Goal: Task Accomplishment & Management: Complete application form

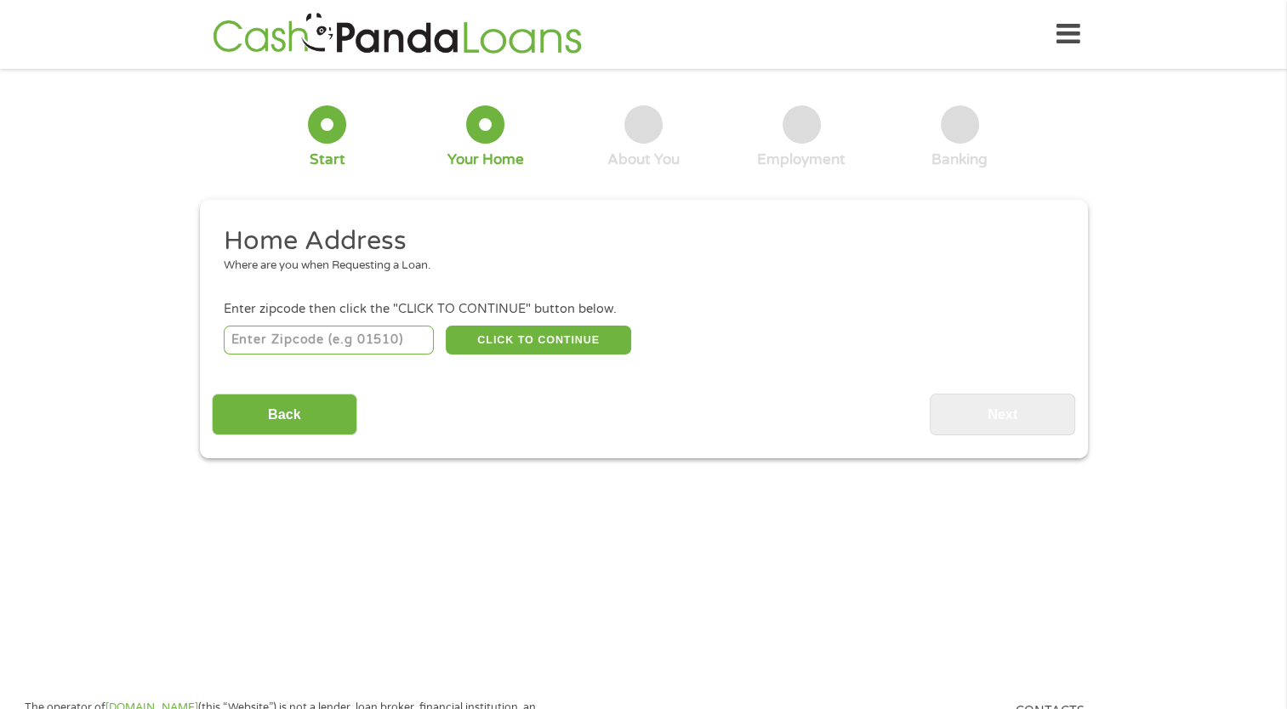
click at [316, 345] on input "number" at bounding box center [329, 340] width 210 height 29
type input "63048"
click at [510, 349] on button "CLICK TO CONTINUE" at bounding box center [538, 340] width 185 height 29
type input "63048"
type input "Herculaneum"
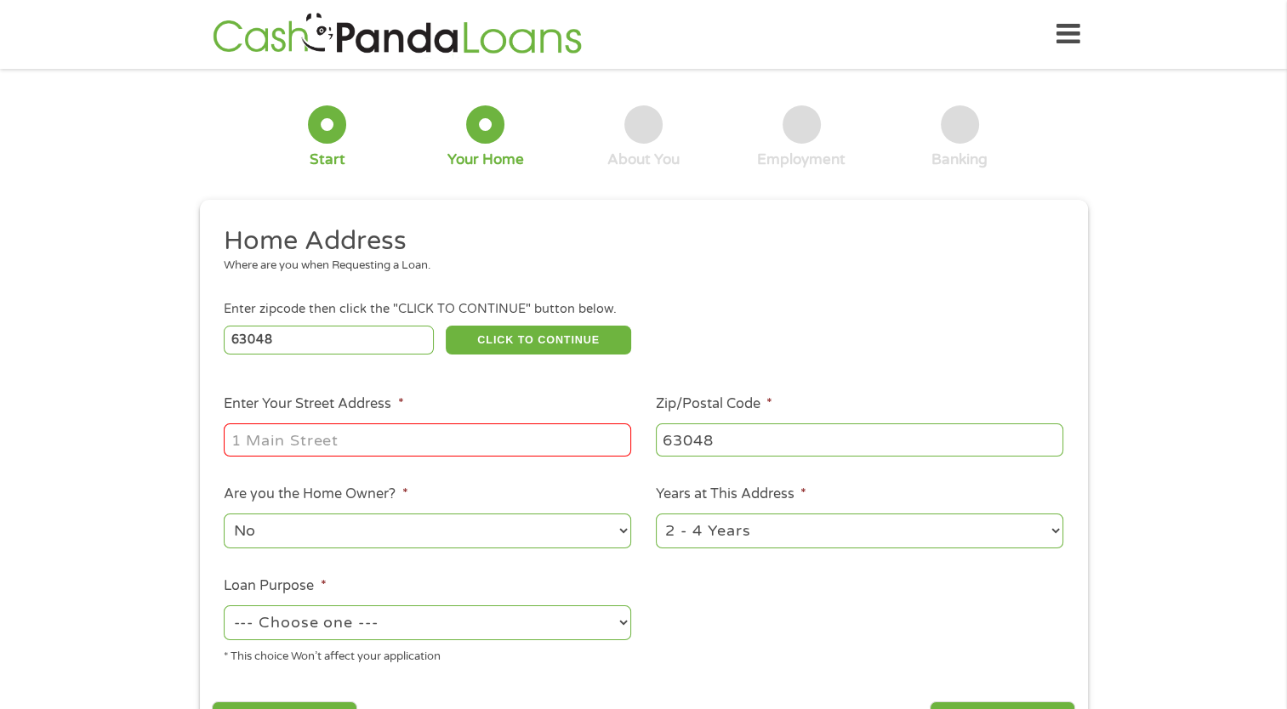
click at [367, 447] on input "Enter Your Street Address *" at bounding box center [427, 440] width 407 height 32
type input "[STREET_ADDRESS]"
click at [829, 543] on select "1 Year or less 1 - 2 Years 2 - 4 Years Over 4 Years" at bounding box center [859, 531] width 407 height 35
select select "60months"
click at [656, 515] on select "1 Year or less 1 - 2 Years 2 - 4 Years Over 4 Years" at bounding box center [859, 531] width 407 height 35
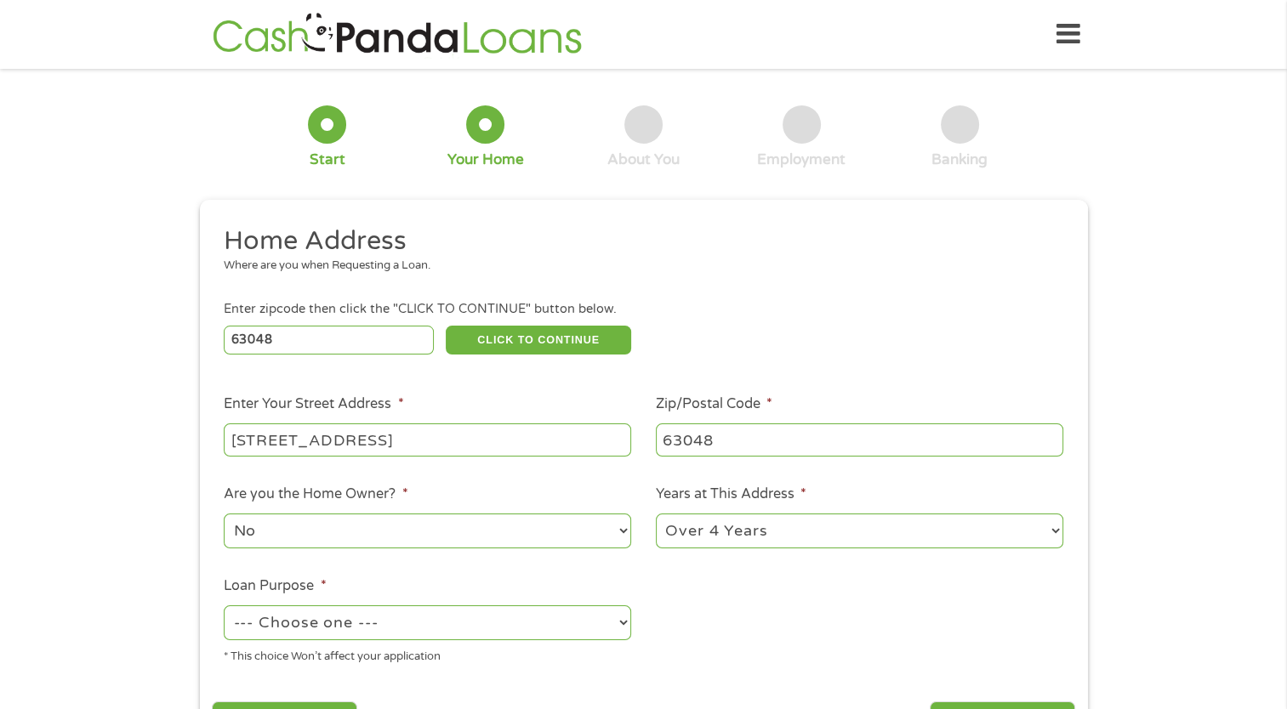
click at [822, 628] on ul "Home Address Where are you when Requesting a Loan. Enter zipcode then click the…" at bounding box center [643, 452] width 863 height 454
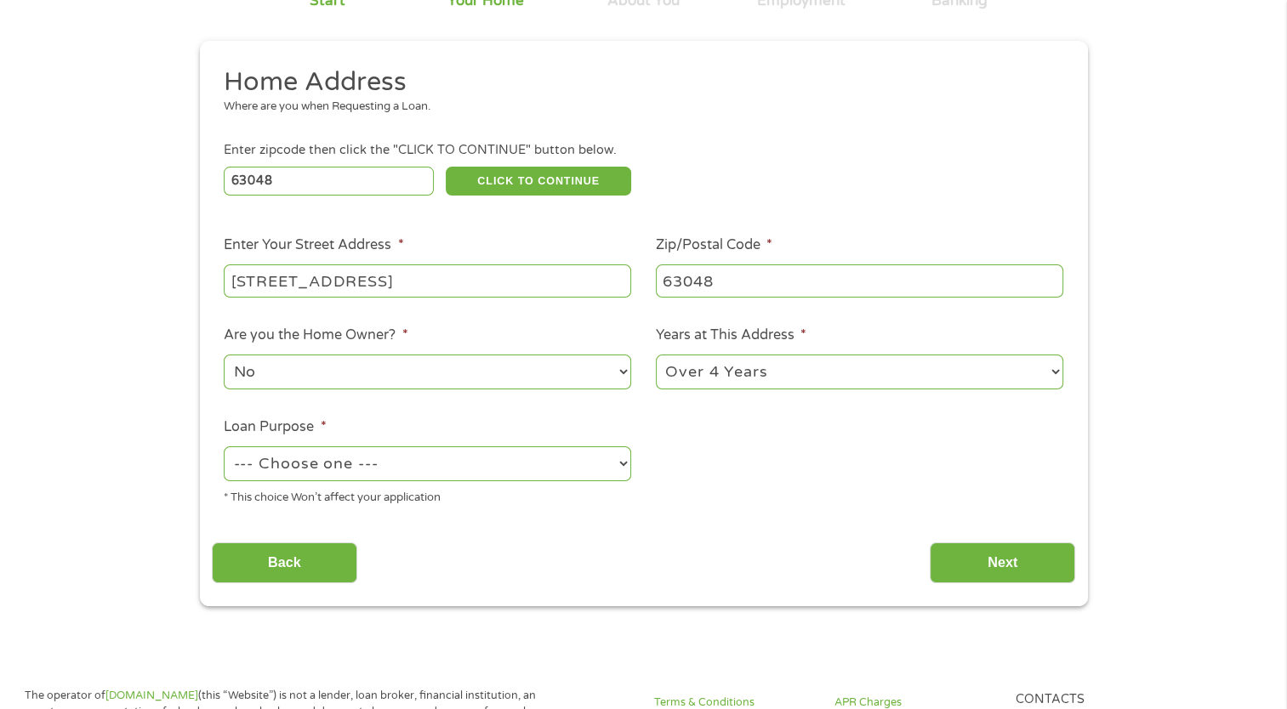
scroll to position [170, 0]
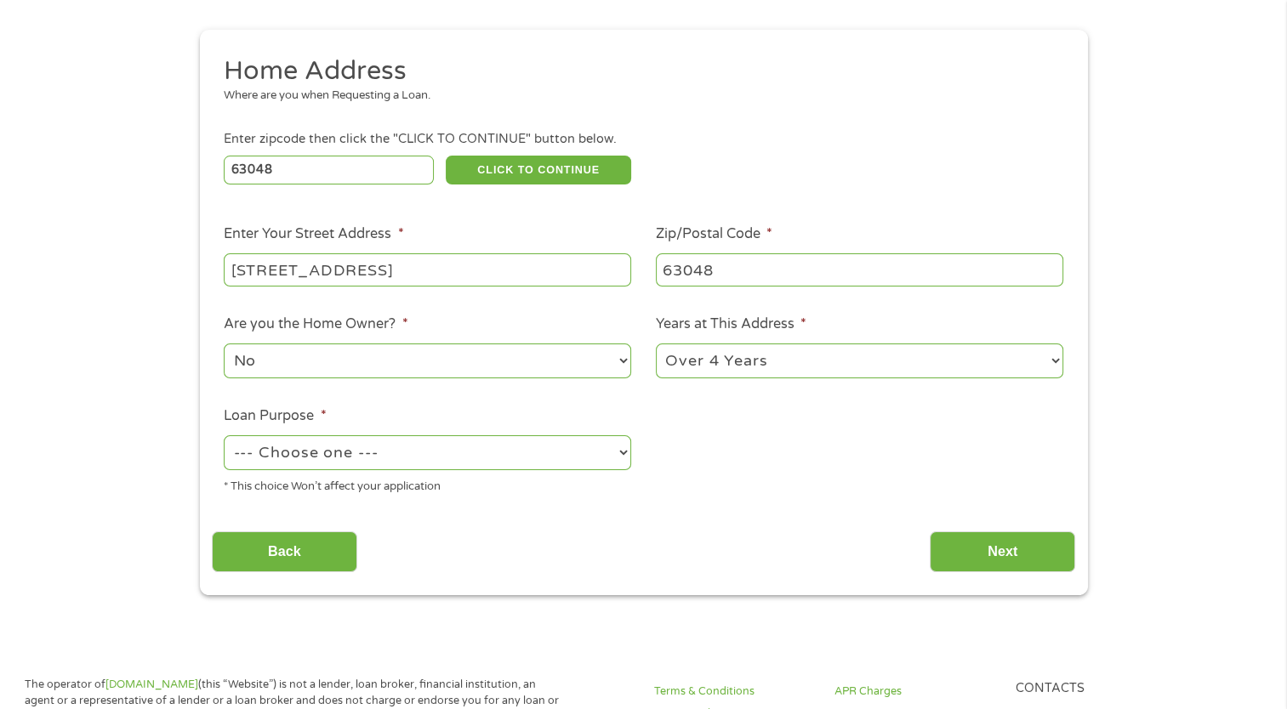
click at [527, 444] on select "--- Choose one --- Pay Bills Debt Consolidation Home Improvement Major Purchase…" at bounding box center [427, 453] width 407 height 35
select select "other"
click at [224, 437] on select "--- Choose one --- Pay Bills Debt Consolidation Home Improvement Major Purchase…" at bounding box center [427, 453] width 407 height 35
click at [959, 555] on input "Next" at bounding box center [1002, 553] width 145 height 42
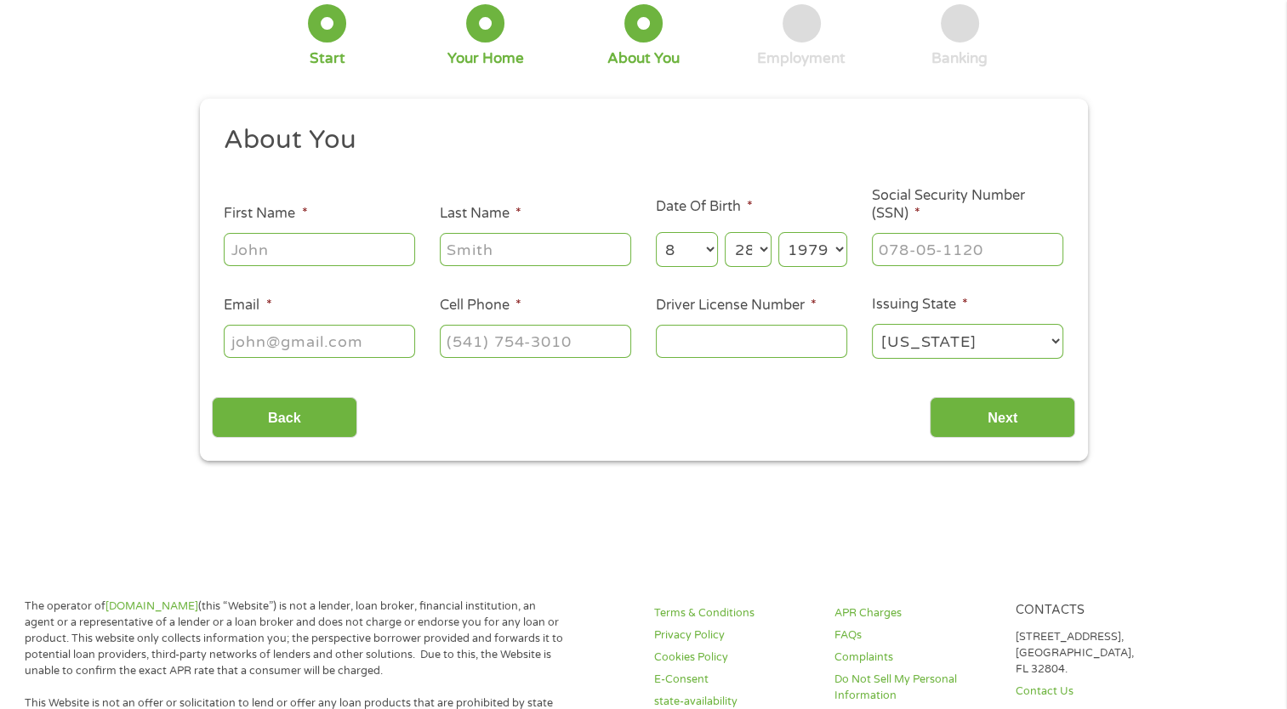
scroll to position [0, 0]
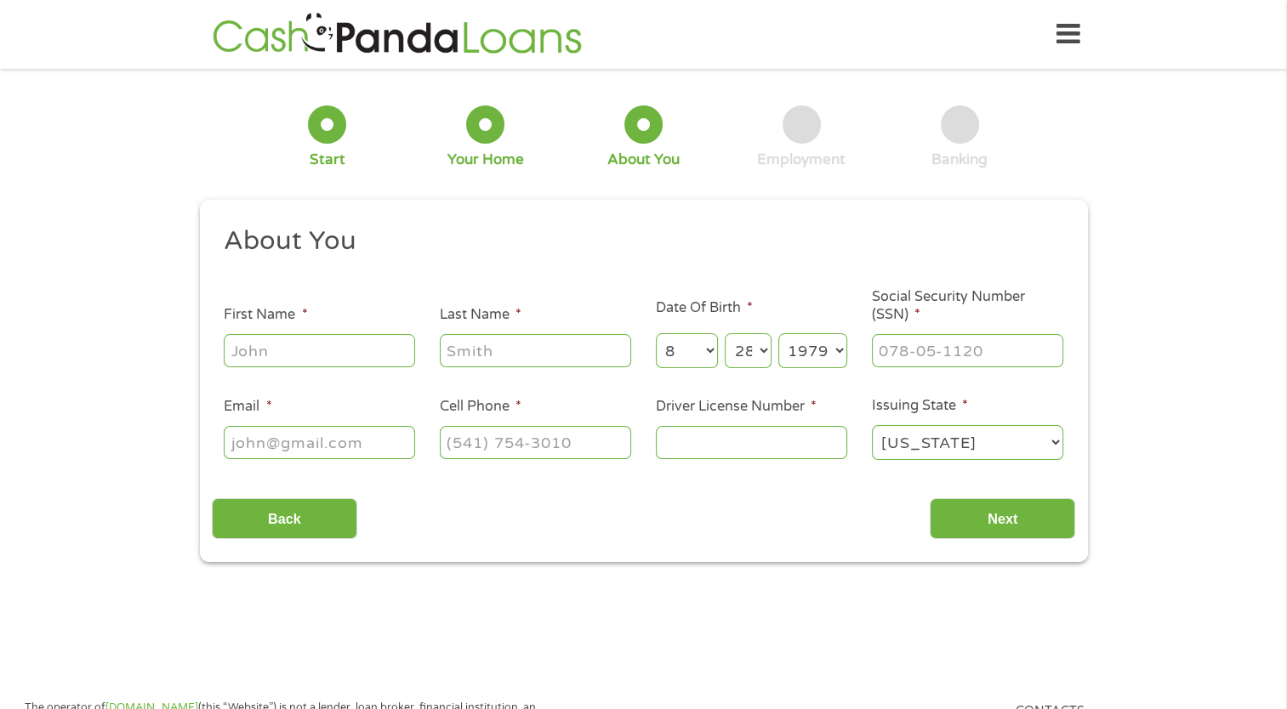
click at [327, 362] on input "First Name *" at bounding box center [319, 350] width 191 height 32
type input "[PERSON_NAME]"
type input "[PERSON_NAME][EMAIL_ADDRESS][PERSON_NAME][DOMAIN_NAME]"
type input "[PHONE_NUMBER]"
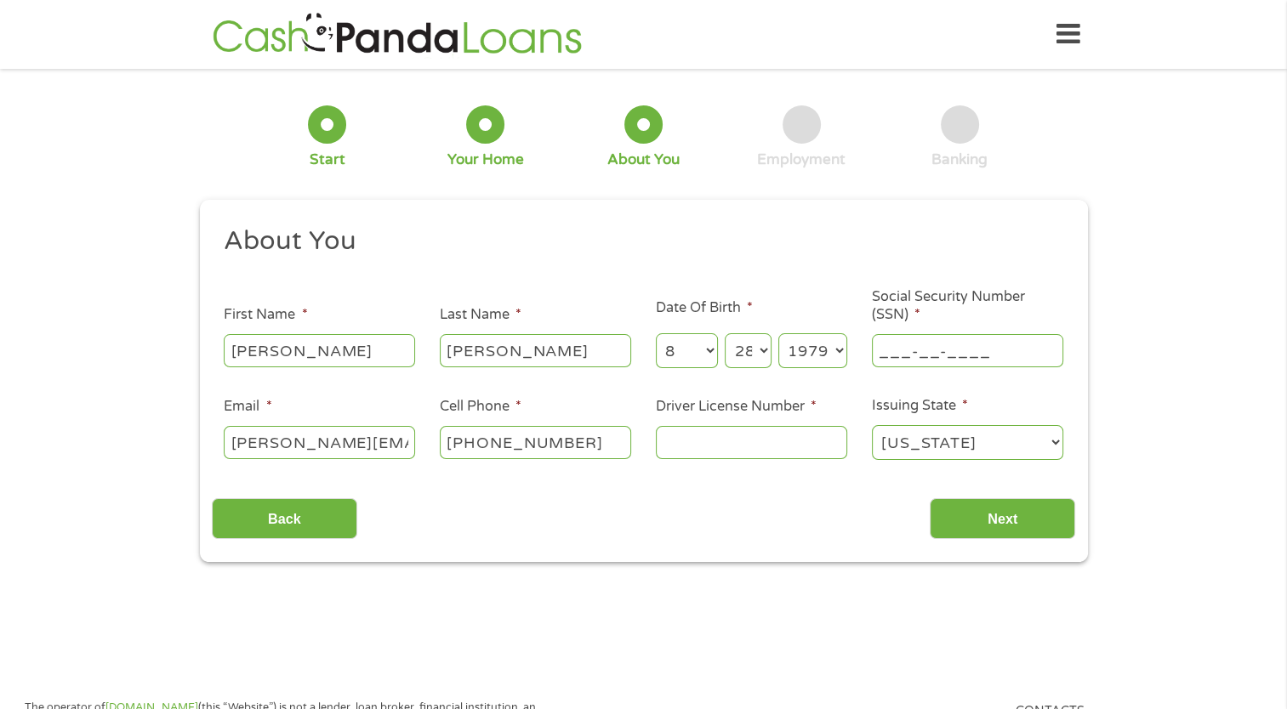
click at [920, 349] on input "___-__-____" at bounding box center [967, 350] width 191 height 32
type input "538-11-0942"
click at [703, 452] on input "Driver License Number *" at bounding box center [751, 442] width 191 height 32
type input "v"
type input "V092355004"
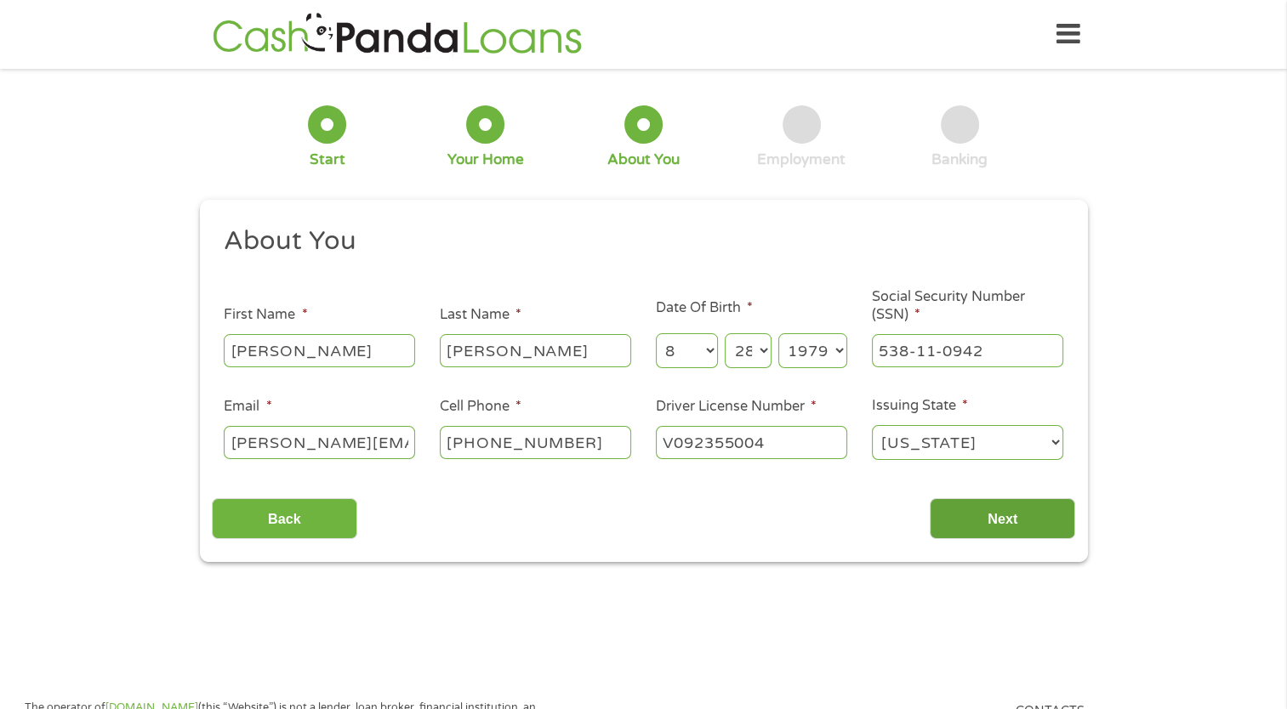
click at [996, 515] on input "Next" at bounding box center [1002, 519] width 145 height 42
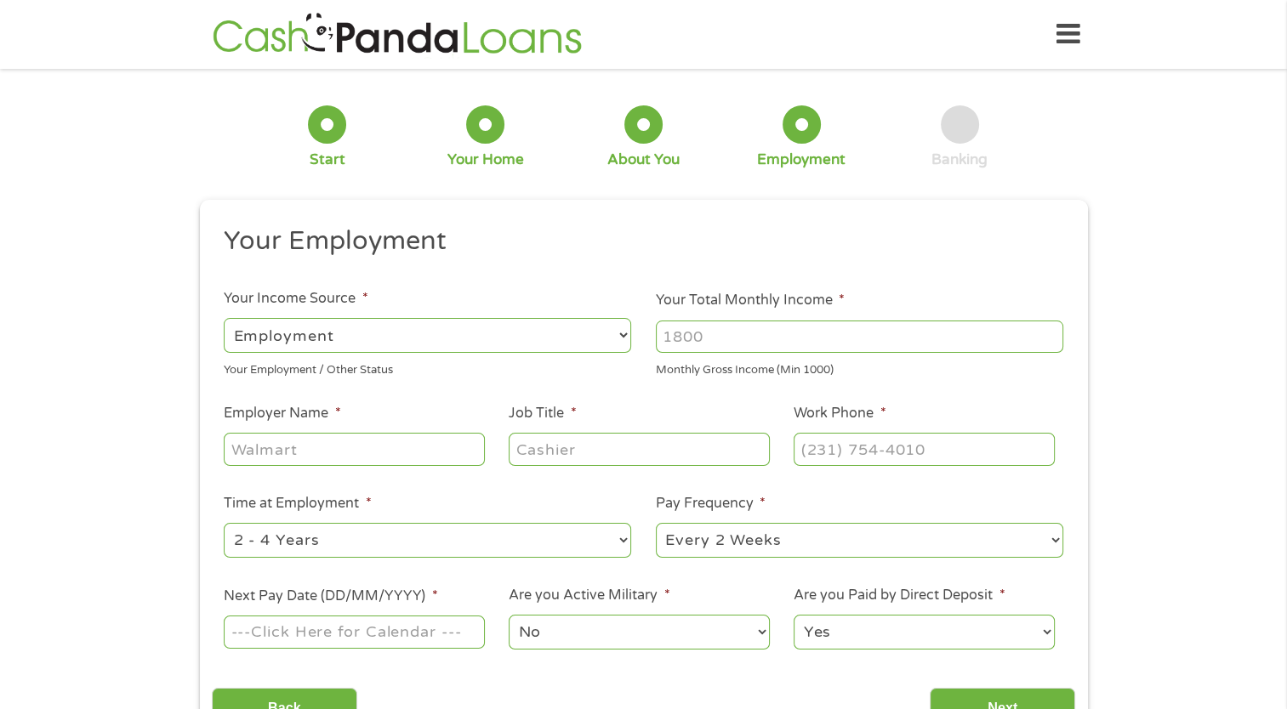
click at [423, 343] on select "--- Choose one --- Employment [DEMOGRAPHIC_DATA] Benefits" at bounding box center [427, 335] width 407 height 35
click at [224, 318] on select "--- Choose one --- Employment [DEMOGRAPHIC_DATA] Benefits" at bounding box center [427, 335] width 407 height 35
click at [700, 329] on input "Your Total Monthly Income *" at bounding box center [859, 337] width 407 height 32
type input "6950"
click at [599, 379] on ul "Your Employment Your Income Source * --- Choose one --- Employment [DEMOGRAPHIC…" at bounding box center [643, 445] width 863 height 441
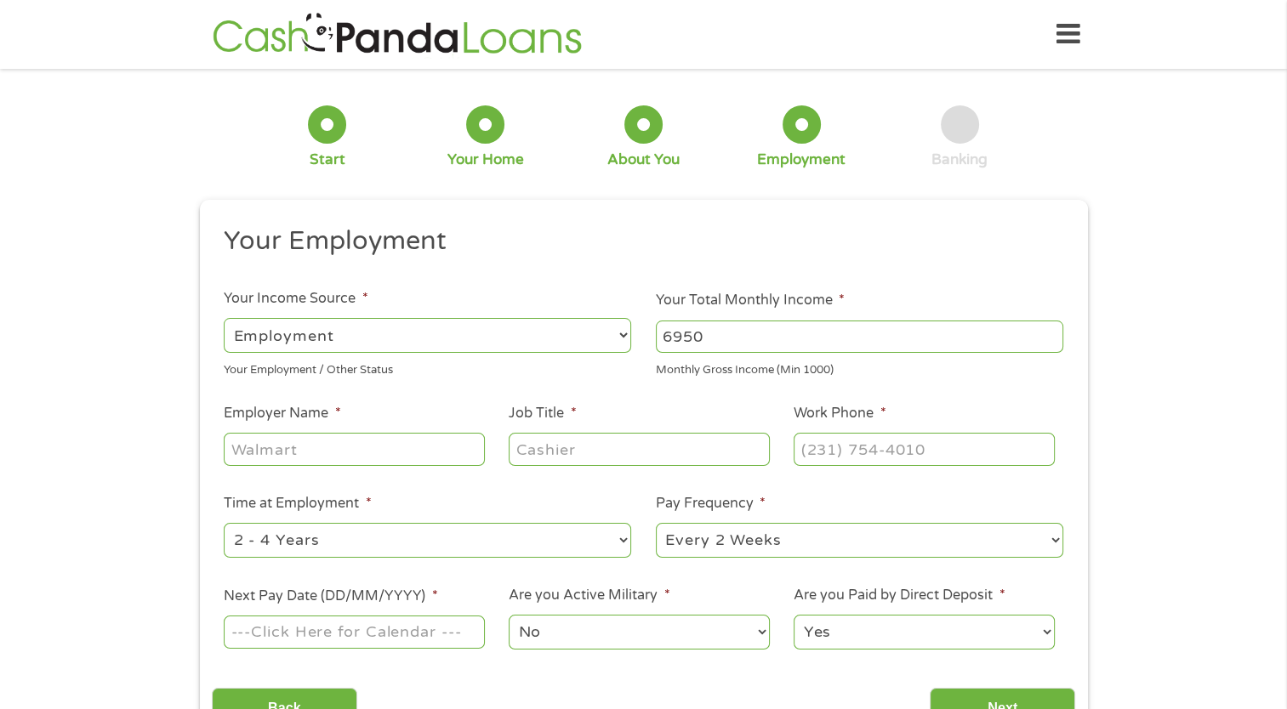
click at [357, 458] on input "Employer Name *" at bounding box center [354, 449] width 260 height 32
type input "GadellNet Consulting Services"
type input "Onsite Engineer"
click at [817, 453] on input "(___) ___-____" at bounding box center [924, 449] width 260 height 32
type input "[PHONE_NUMBER]"
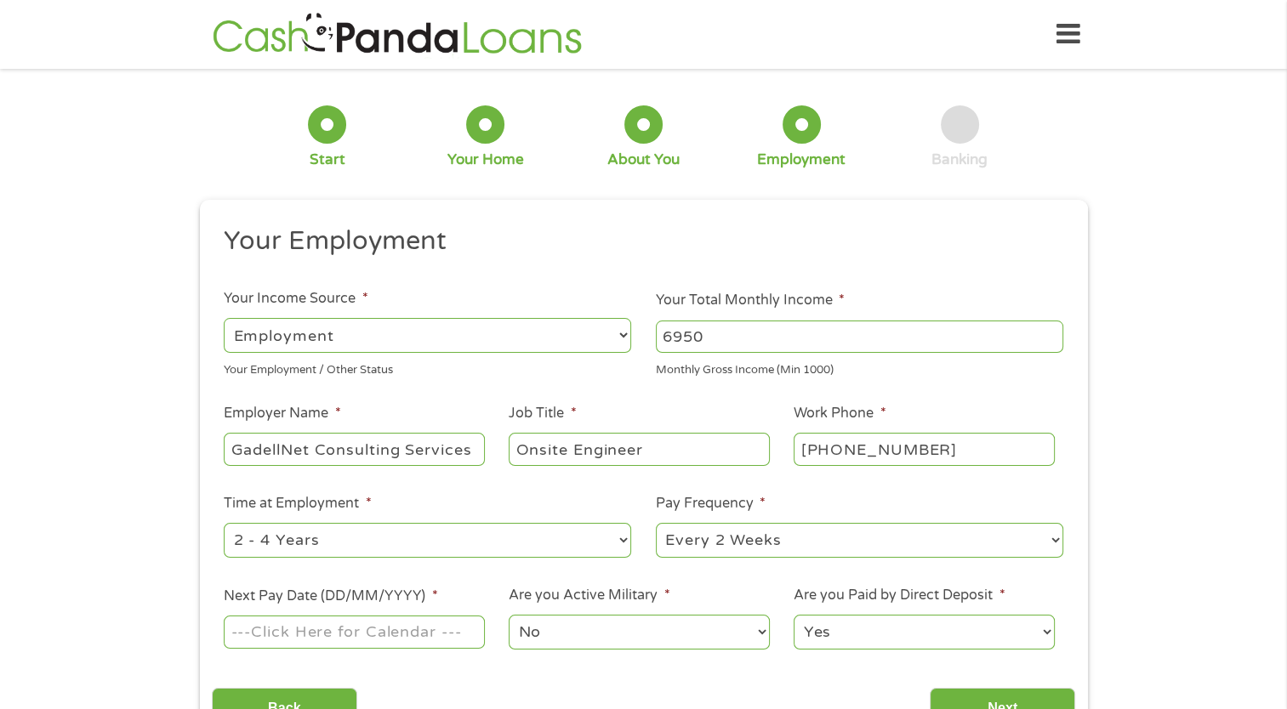
click at [361, 544] on select "--- Choose one --- 1 Year or less 1 - 2 Years 2 - 4 Years Over 4 Years" at bounding box center [427, 540] width 407 height 35
select select "60months"
click at [224, 524] on select "--- Choose one --- 1 Year or less 1 - 2 Years 2 - 4 Years Over 4 Years" at bounding box center [427, 540] width 407 height 35
click at [687, 546] on select "--- Choose one --- Every 2 Weeks Every Week Monthly Semi-Monthly" at bounding box center [859, 540] width 407 height 35
click at [656, 524] on select "--- Choose one --- Every 2 Weeks Every Week Monthly Semi-Monthly" at bounding box center [859, 540] width 407 height 35
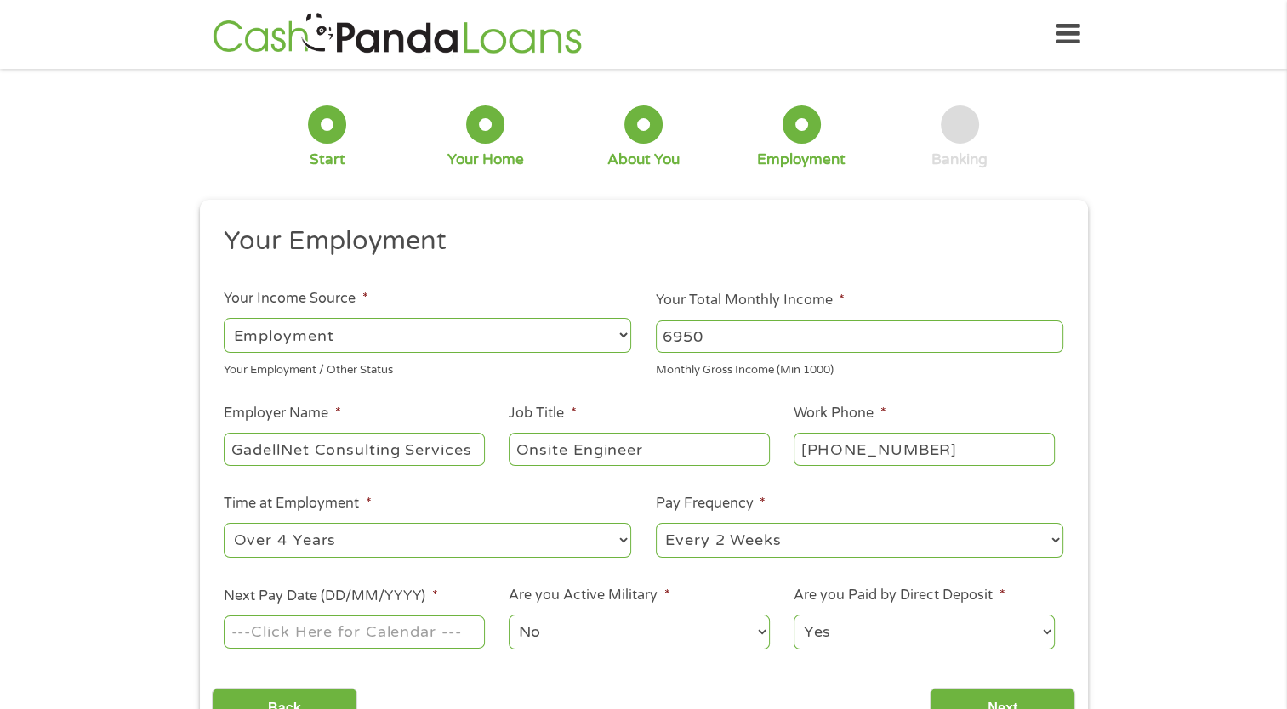
click at [718, 588] on li "Are you Active Military * No Yes" at bounding box center [639, 618] width 285 height 67
click at [394, 630] on input "Next Pay Date (DD/MM/YYYY) *" at bounding box center [354, 632] width 260 height 32
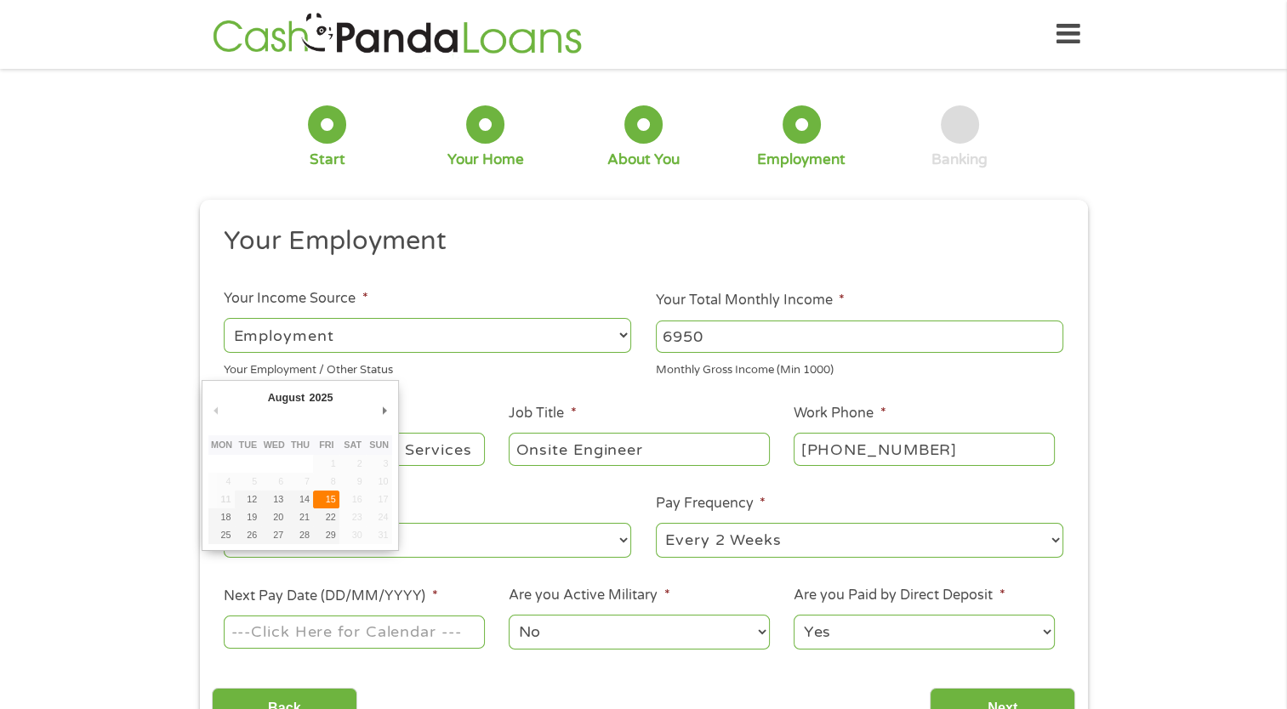
type input "[DATE]"
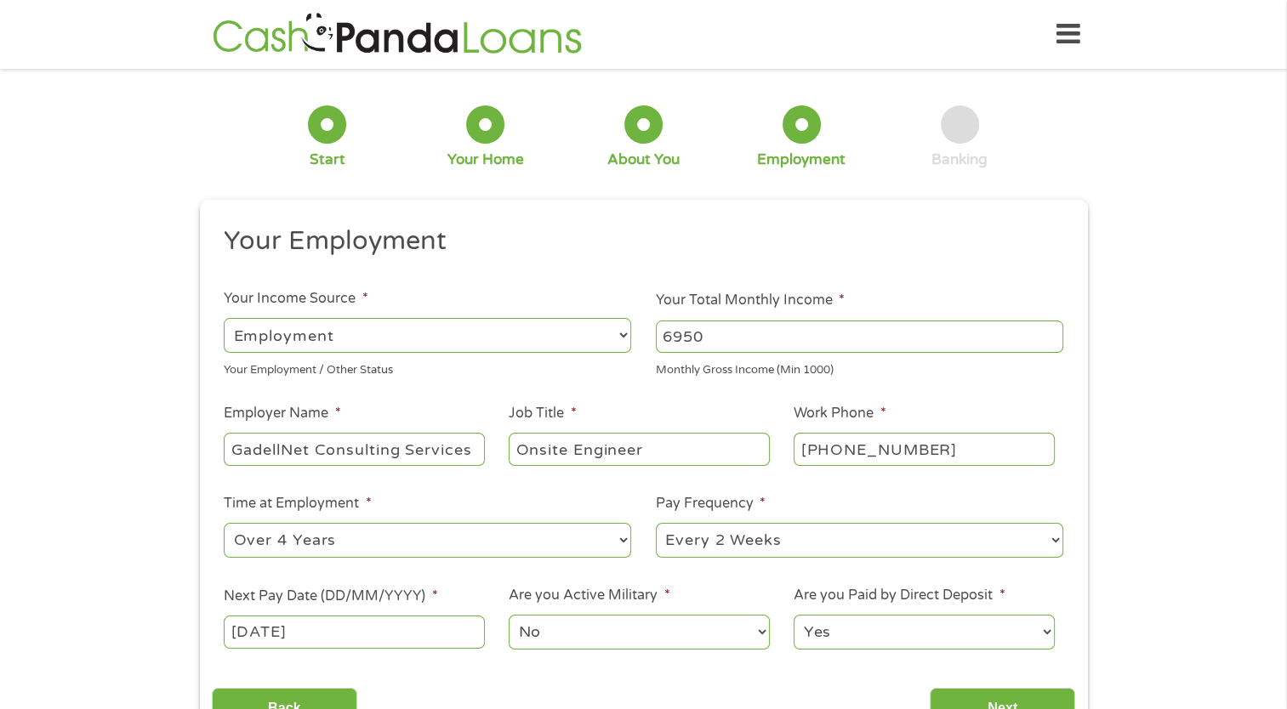
click at [725, 693] on div "Back Next" at bounding box center [643, 702] width 863 height 54
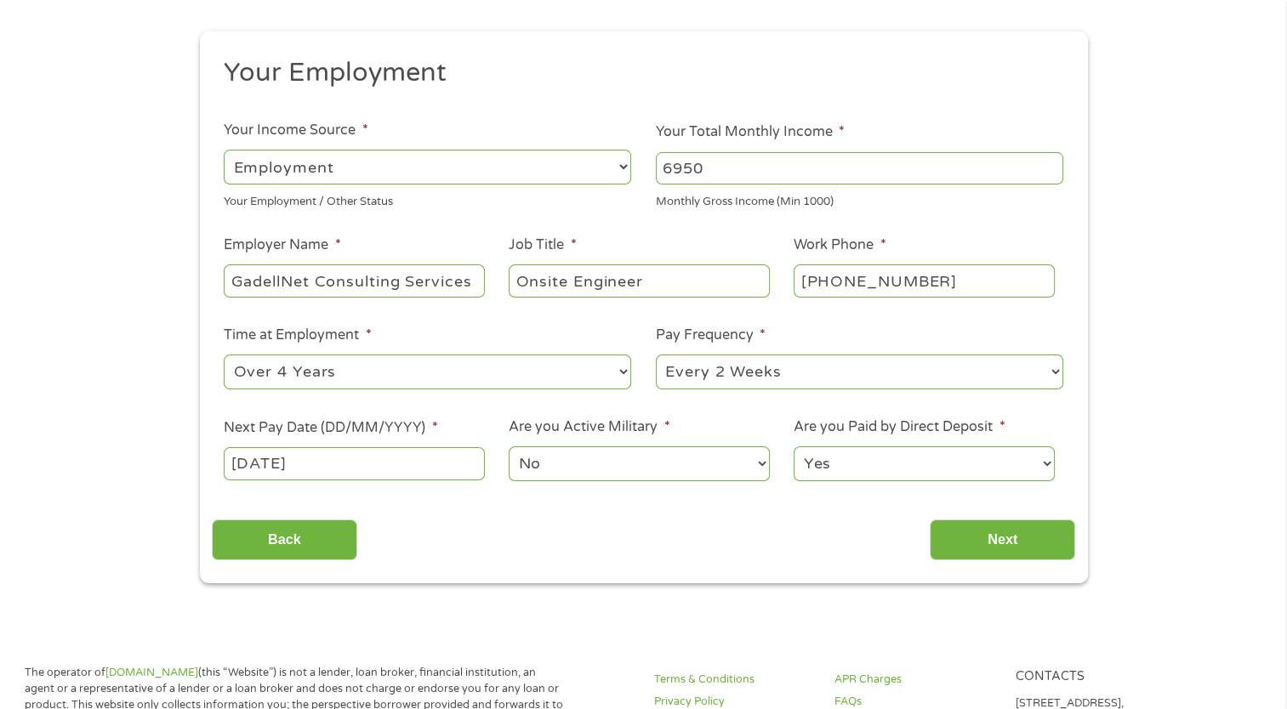
scroll to position [170, 0]
click at [976, 539] on input "Next" at bounding box center [1002, 539] width 145 height 42
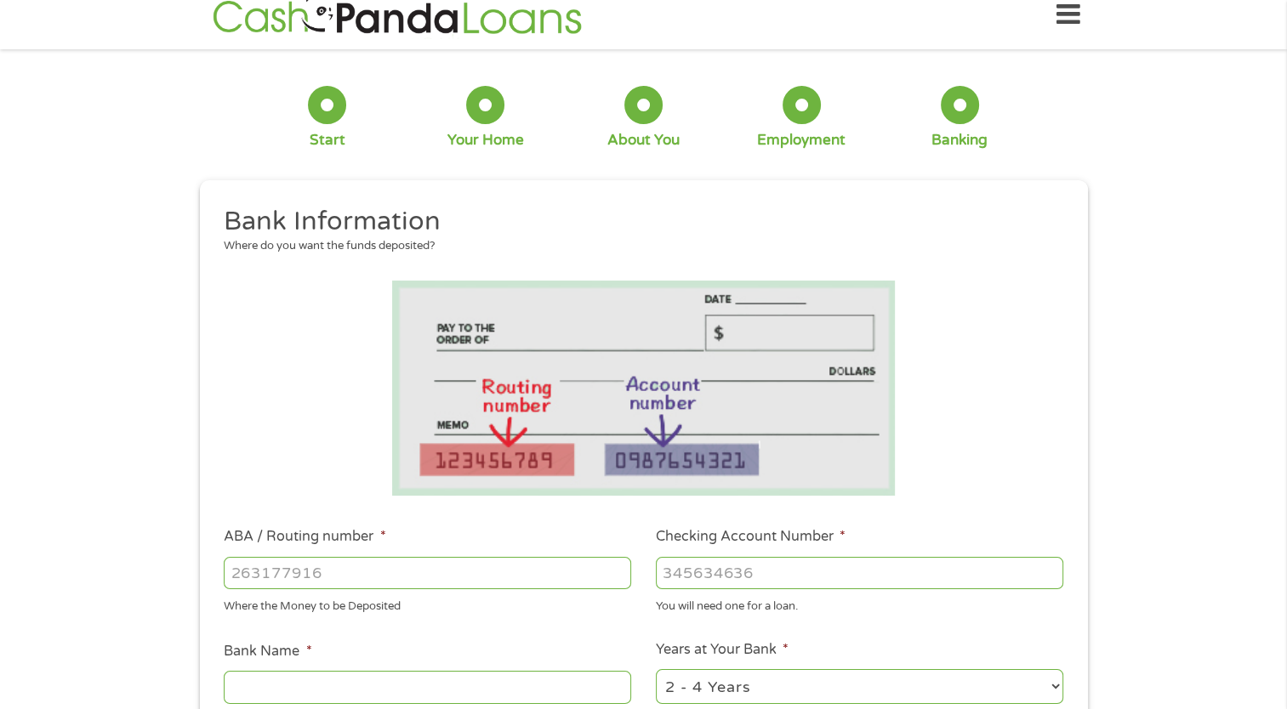
scroll to position [0, 0]
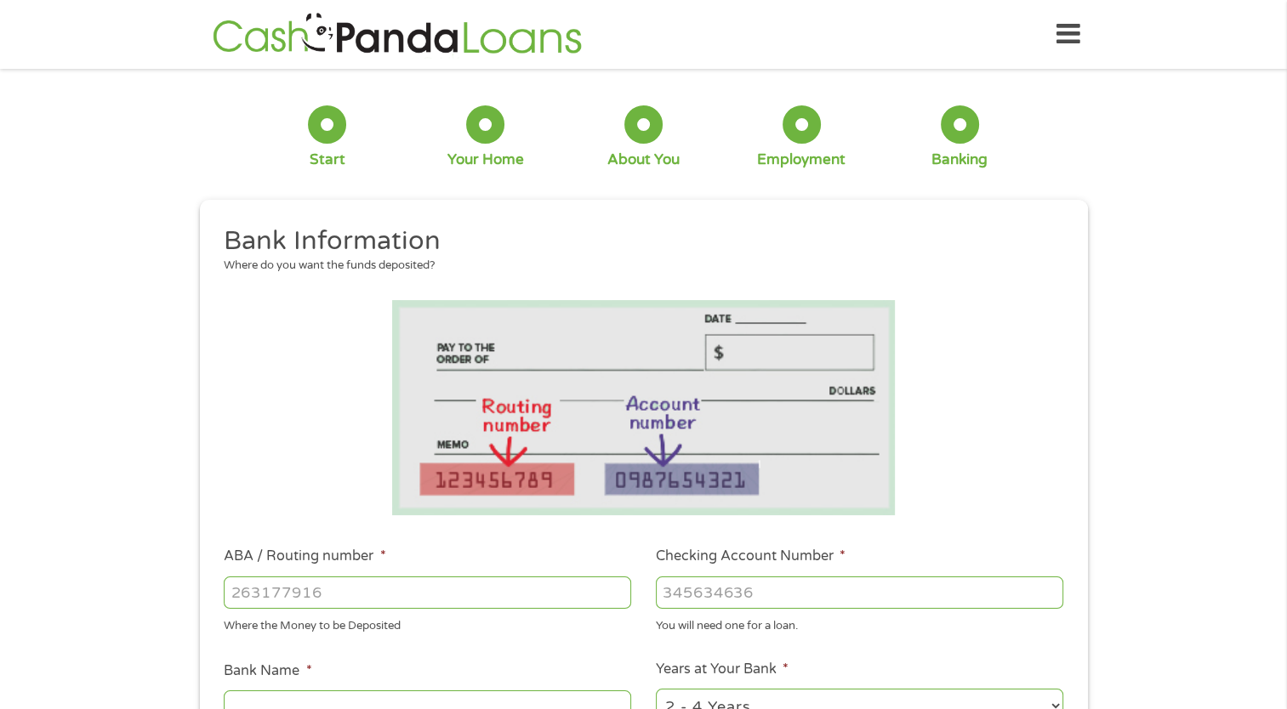
click at [375, 589] on input "ABA / Routing number *" at bounding box center [427, 593] width 407 height 32
type input "281081246"
type input "MEMBERS 1ST CREDIT UNION"
type input "281081246"
click at [704, 587] on input "Checking Account Number *" at bounding box center [859, 593] width 407 height 32
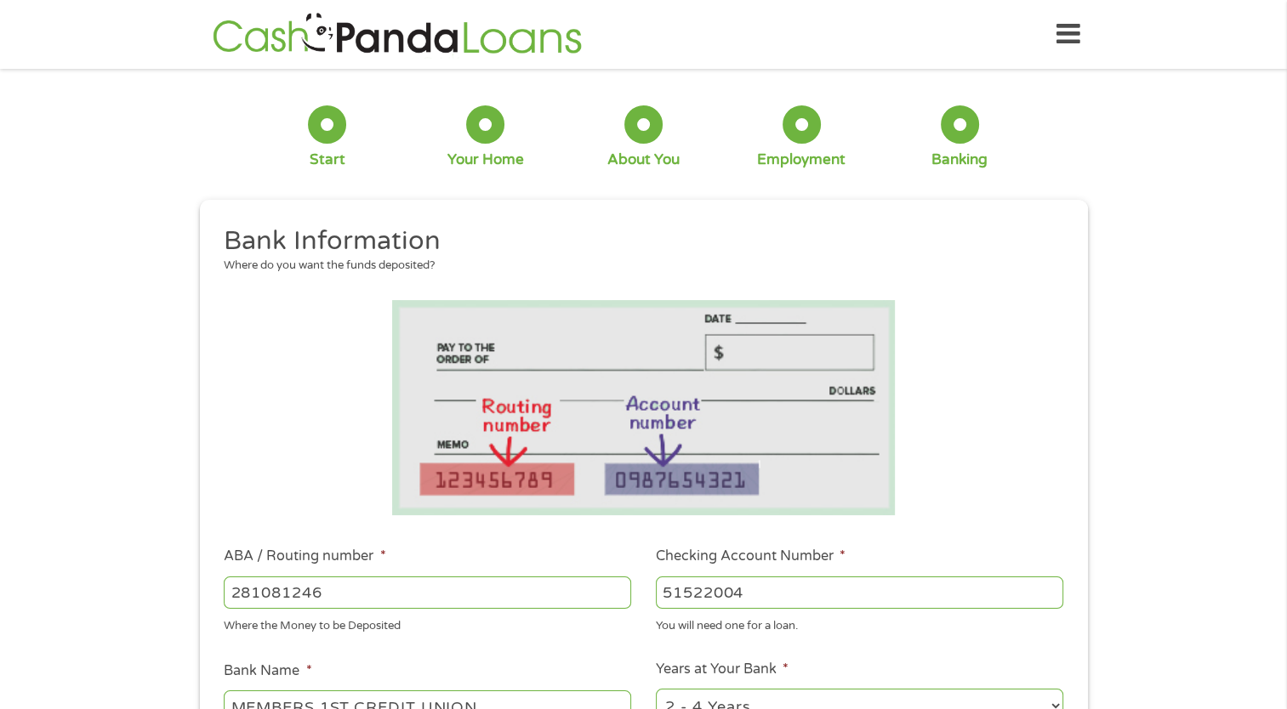
type input "51522004"
click at [1050, 441] on li at bounding box center [643, 407] width 863 height 215
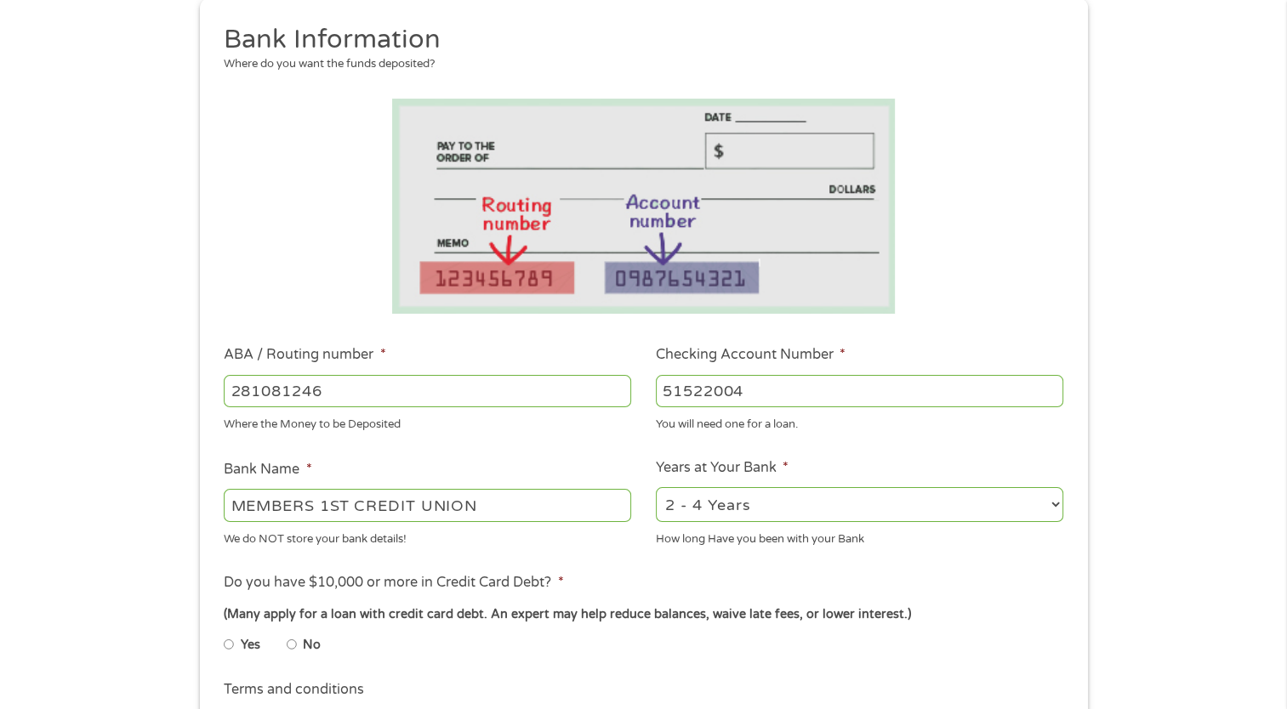
scroll to position [255, 0]
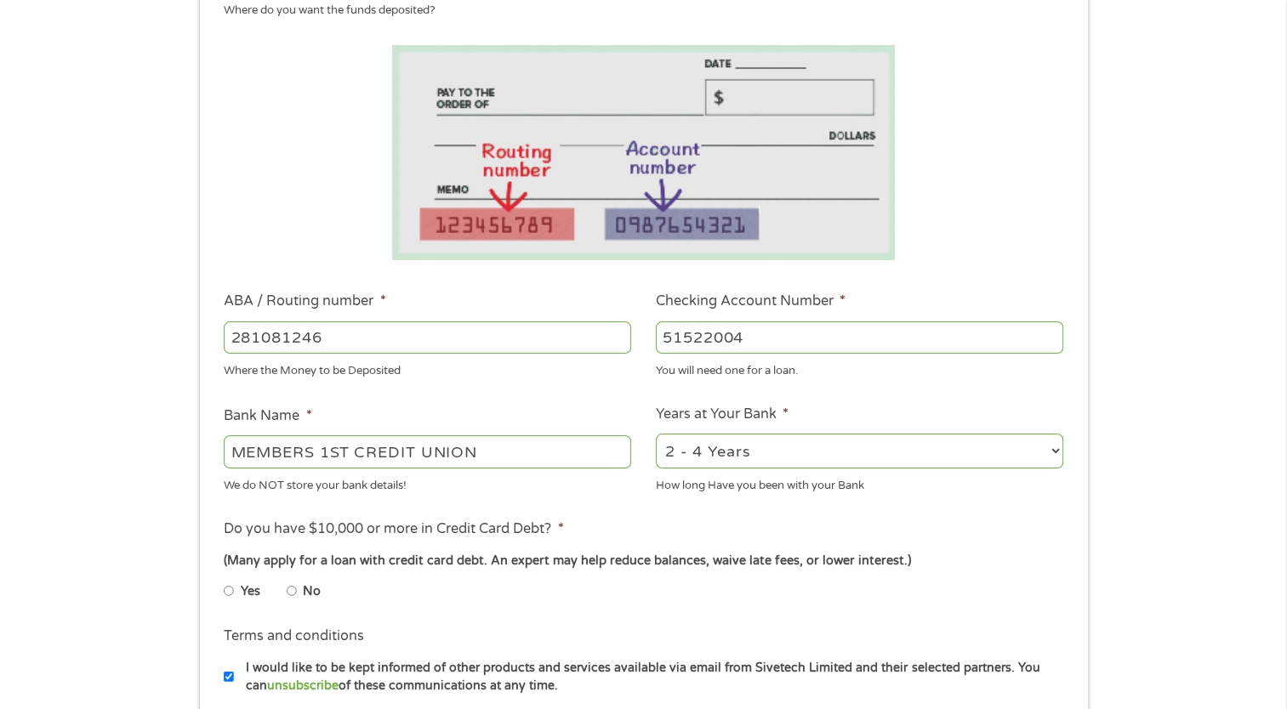
click at [808, 447] on select "2 - 4 Years 6 - 12 Months 1 - 2 Years Over 4 Years" at bounding box center [859, 451] width 407 height 35
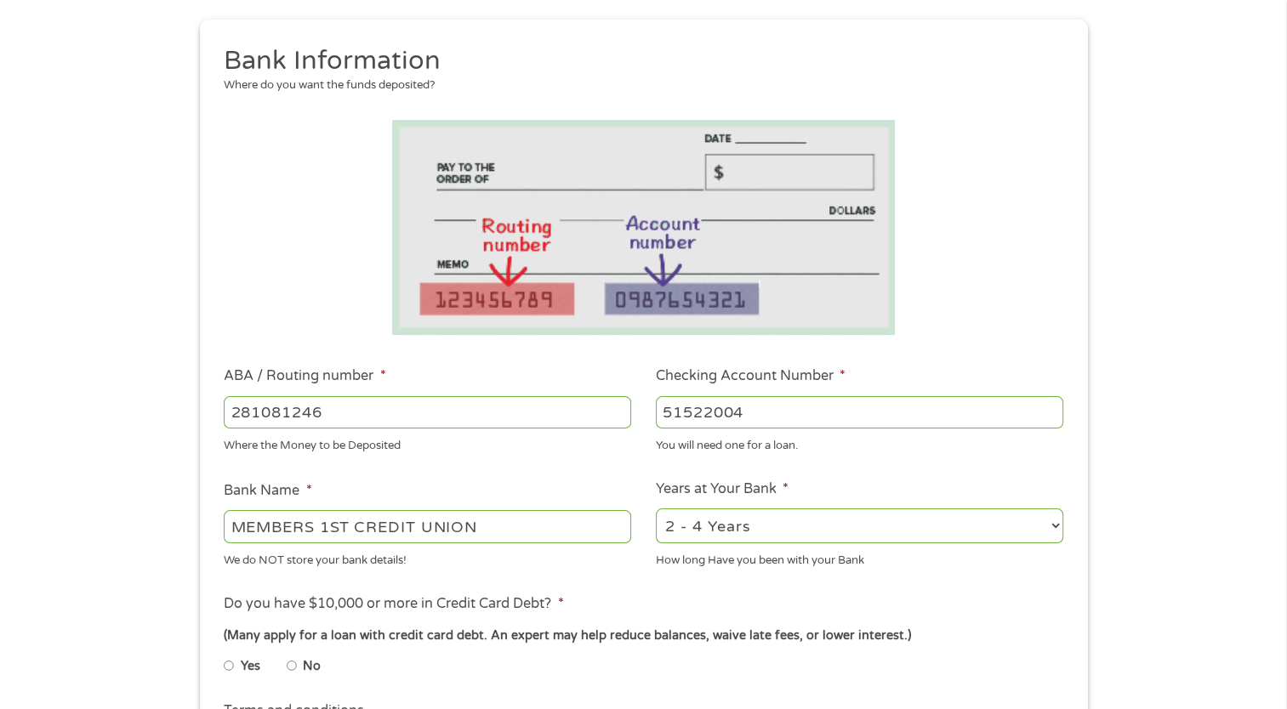
scroll to position [0, 0]
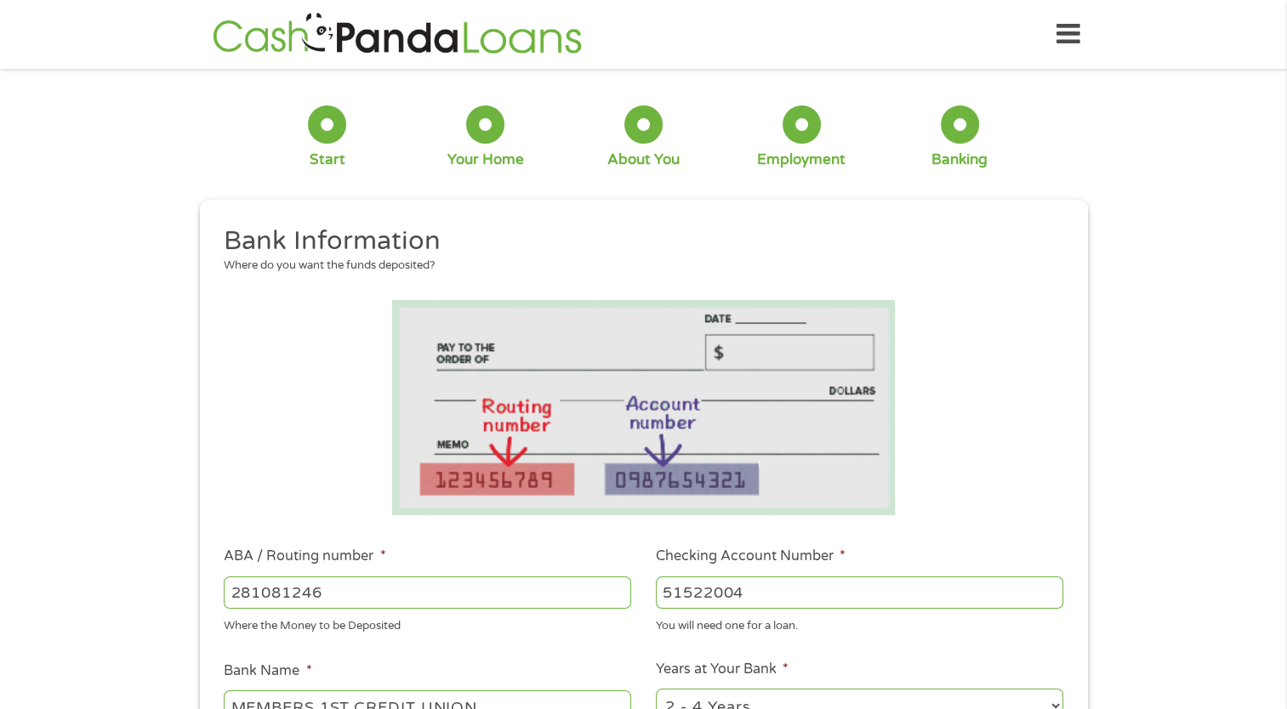
click at [1175, 454] on div "1 Start 2 Your Home 3 About You 4 Employment 5 Banking 6 This field is hidden w…" at bounding box center [643, 620] width 1287 height 1079
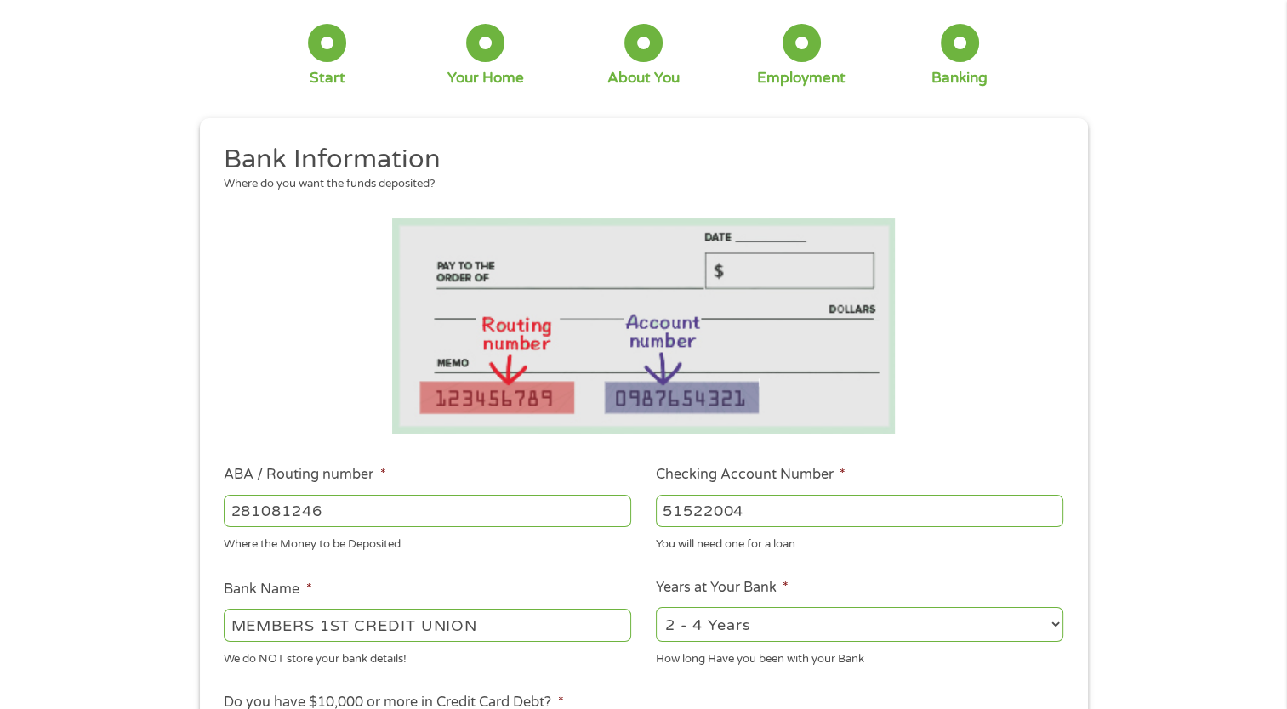
scroll to position [255, 0]
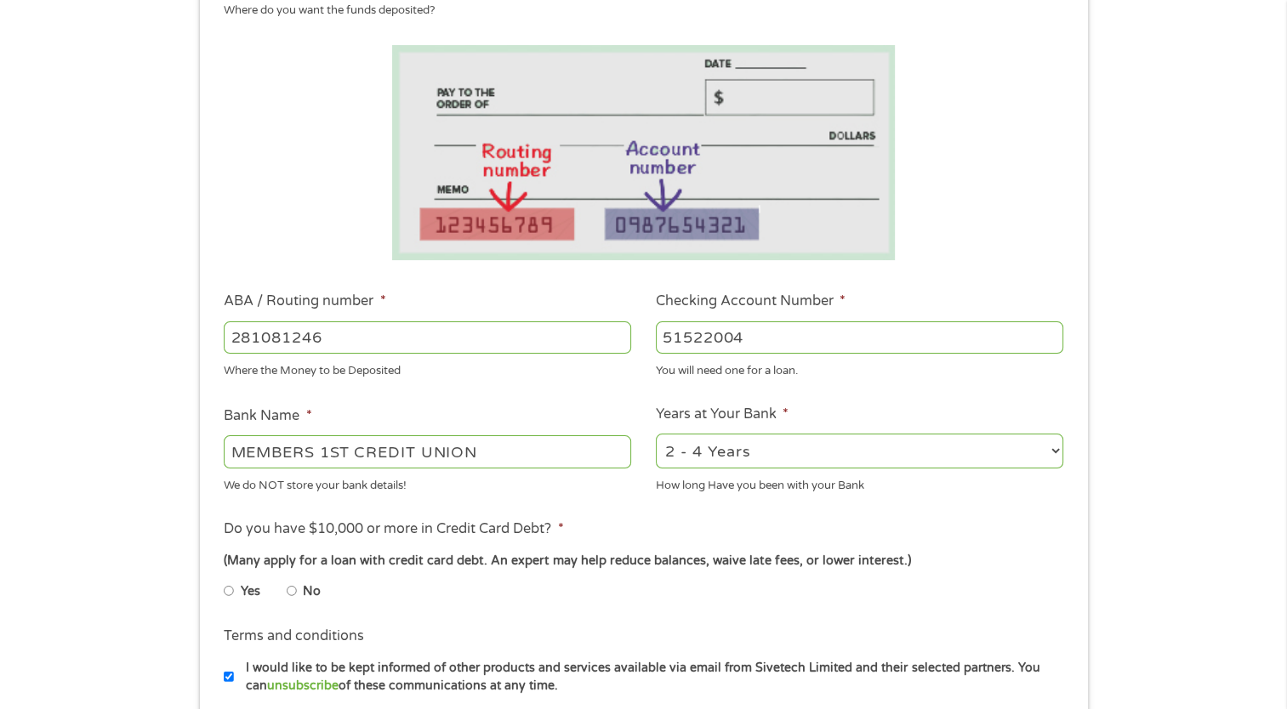
click at [777, 465] on select "2 - 4 Years 6 - 12 Months 1 - 2 Years Over 4 Years" at bounding box center [859, 451] width 407 height 35
select select "24months"
click at [656, 435] on select "2 - 4 Years 6 - 12 Months 1 - 2 Years Over 4 Years" at bounding box center [859, 451] width 407 height 35
click at [908, 576] on div "Yes No" at bounding box center [643, 594] width 839 height 39
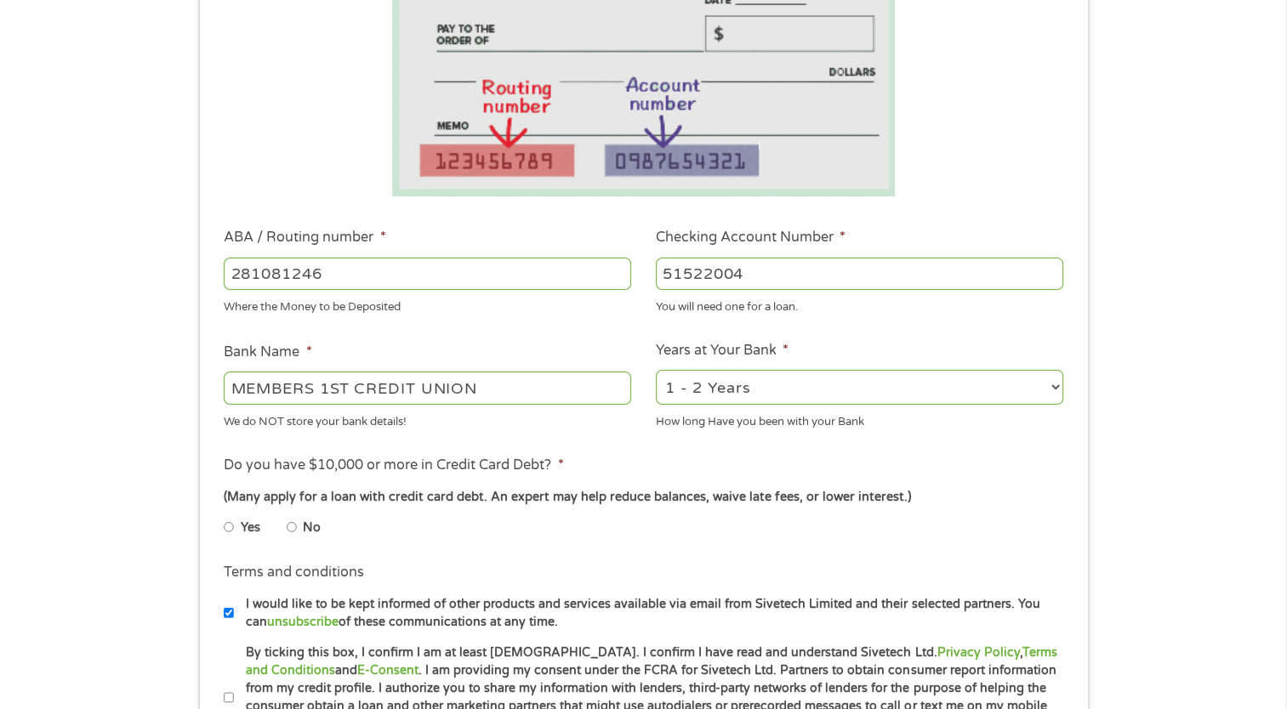
scroll to position [425, 0]
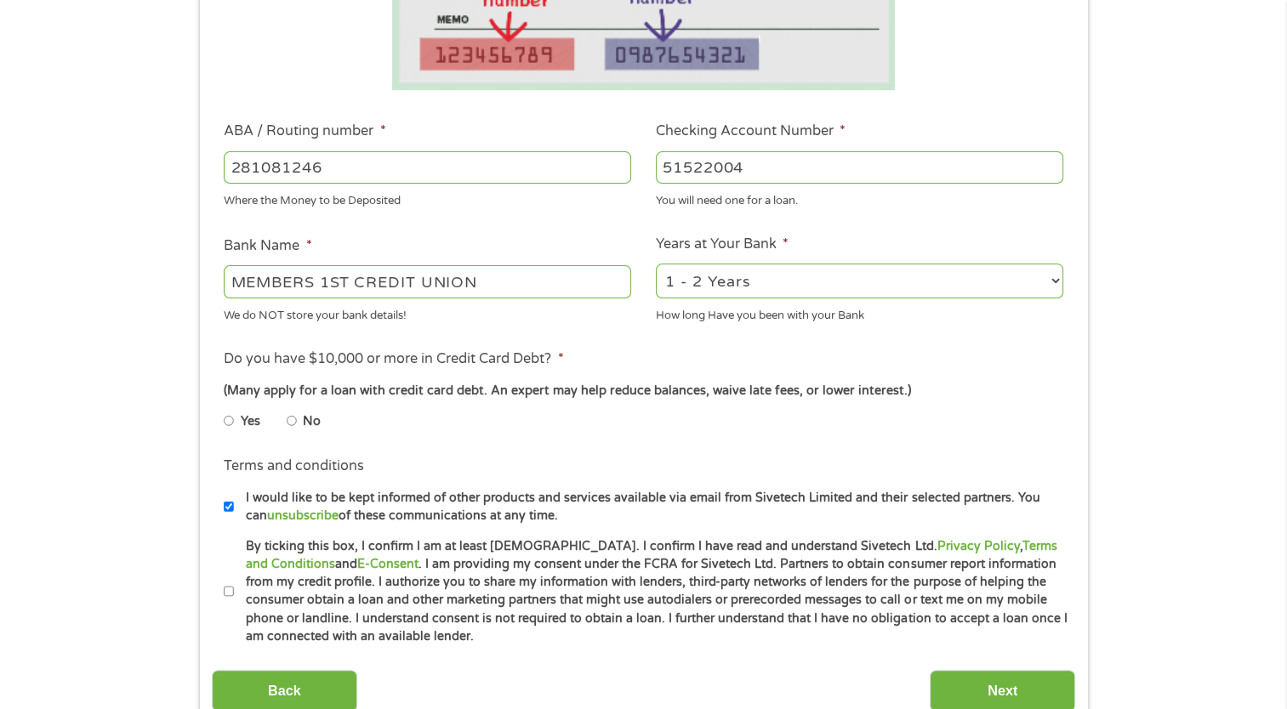
click at [296, 423] on input "No" at bounding box center [292, 420] width 10 height 27
radio input "true"
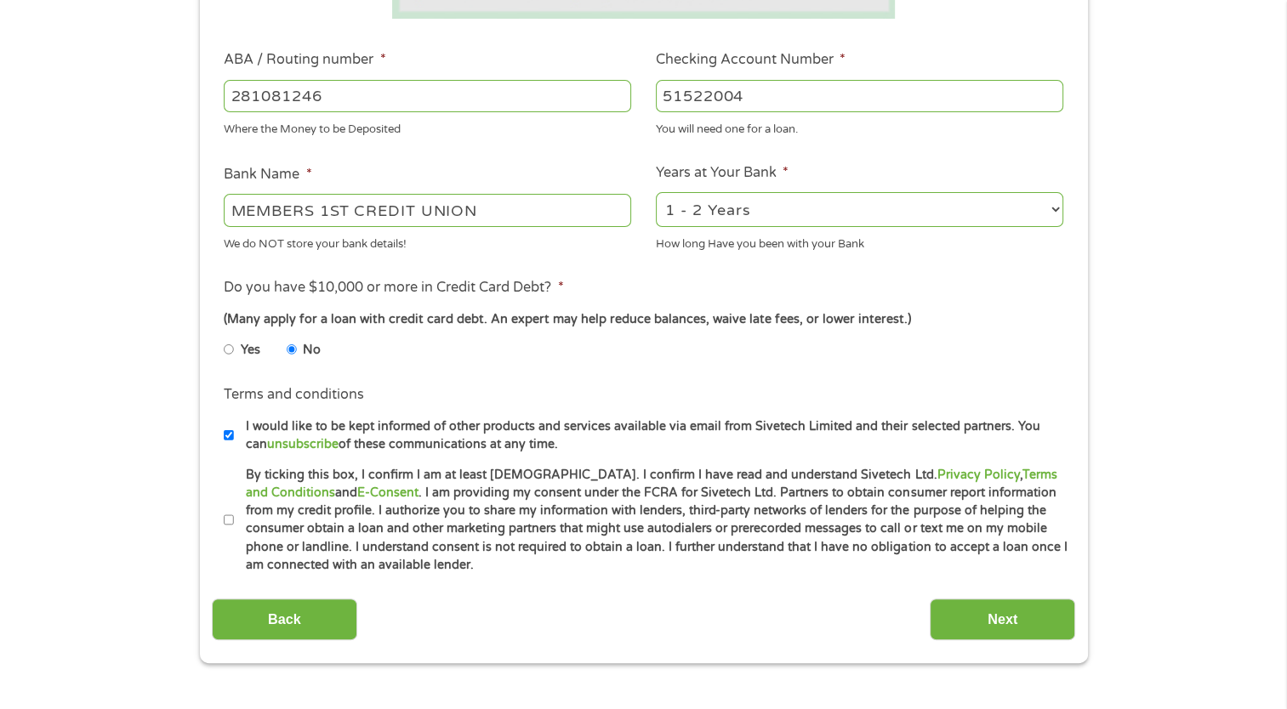
scroll to position [595, 0]
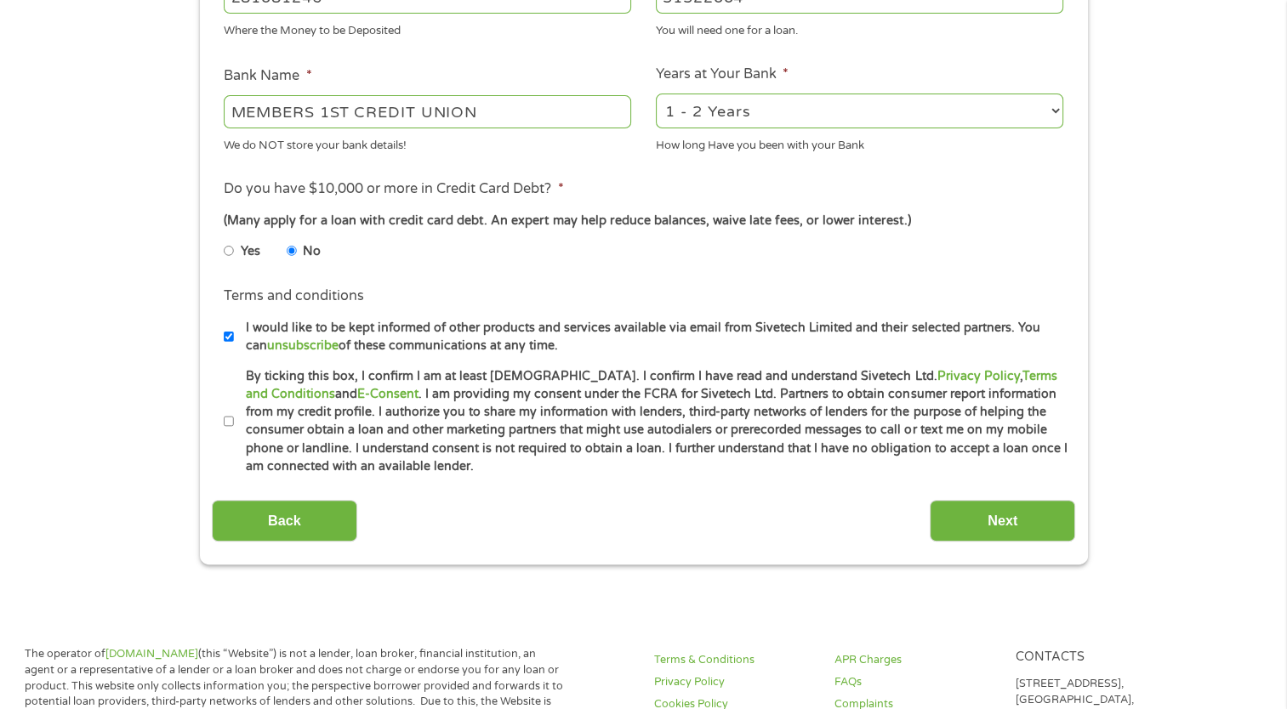
click at [226, 424] on input "By ticking this box, I confirm I am at least [DEMOGRAPHIC_DATA]. I confirm I ha…" at bounding box center [229, 421] width 10 height 27
checkbox input "true"
click at [1043, 523] on input "Next" at bounding box center [1002, 521] width 145 height 42
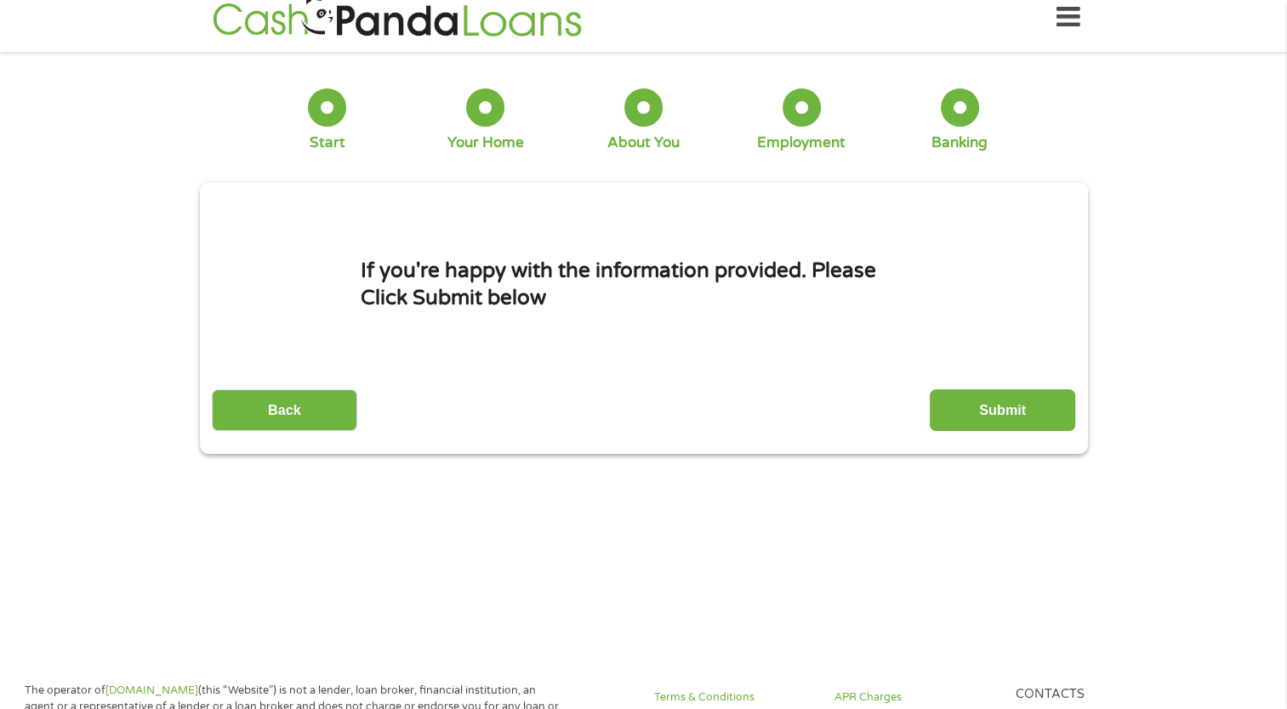
scroll to position [0, 0]
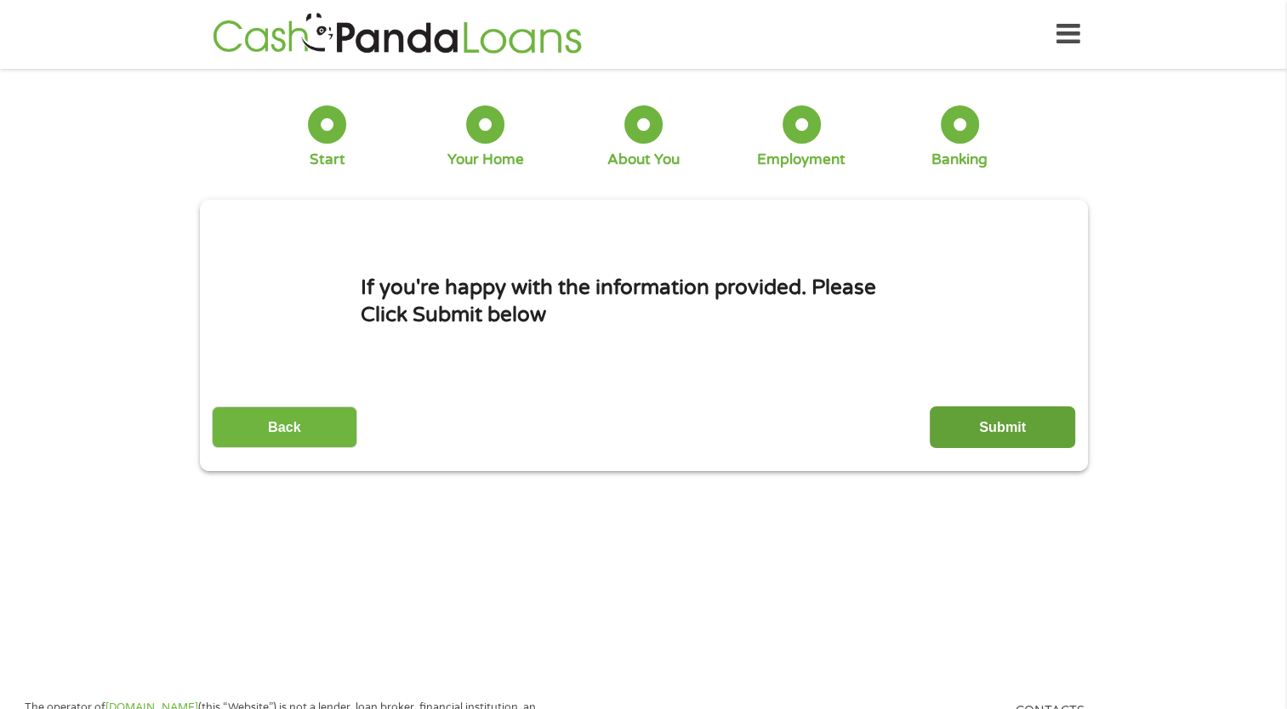
click at [981, 420] on input "Submit" at bounding box center [1002, 428] width 145 height 42
